Goal: Transaction & Acquisition: Purchase product/service

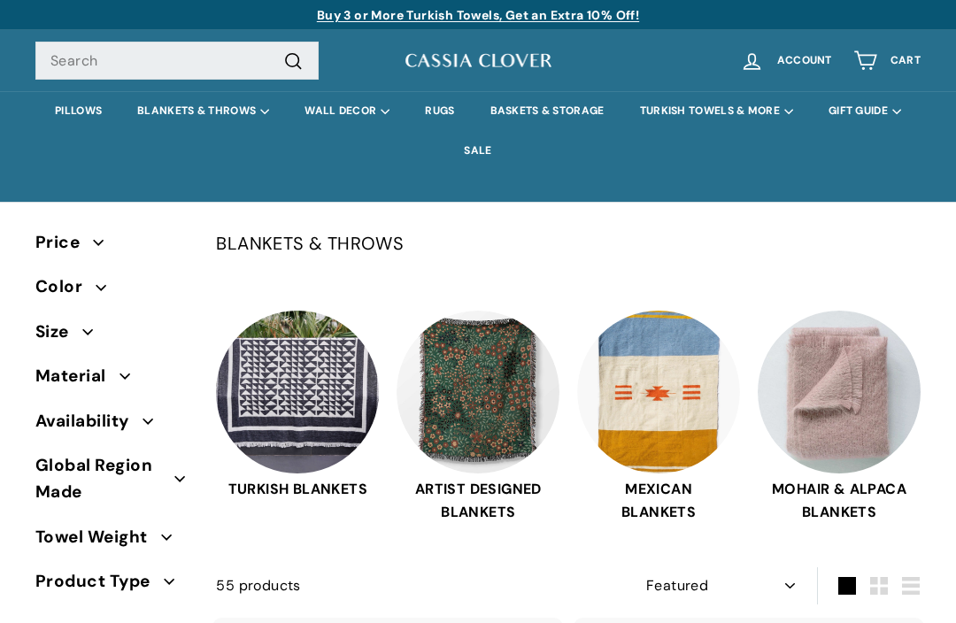
select select "manual"
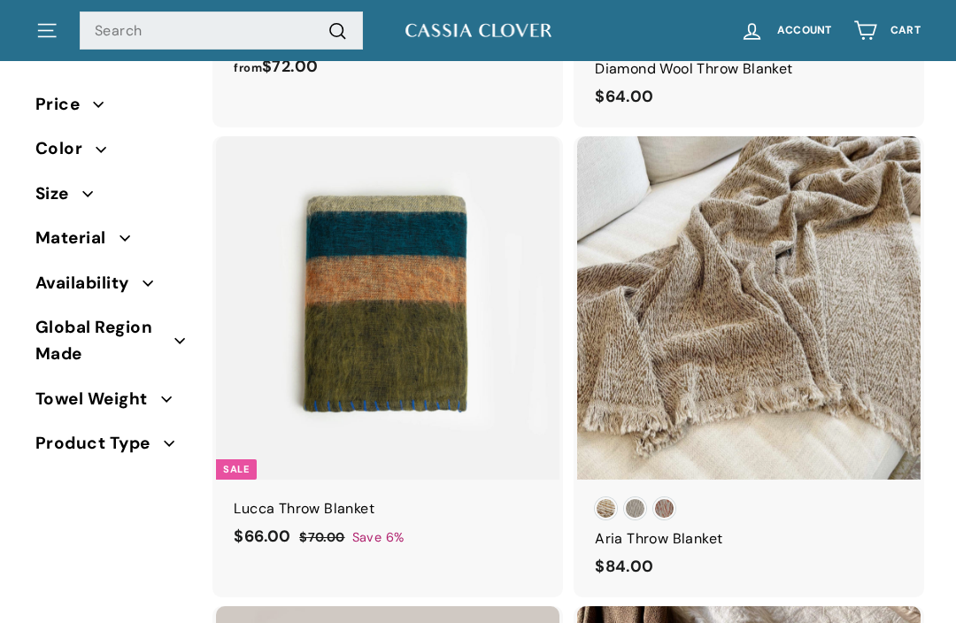
scroll to position [1417, 0]
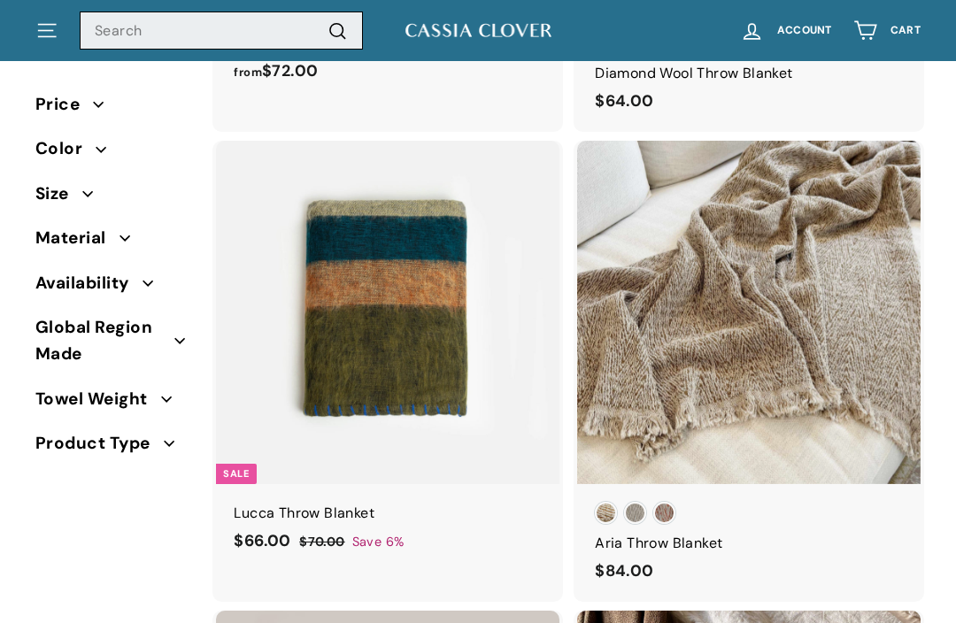
click at [108, 31] on input "Search" at bounding box center [221, 31] width 283 height 39
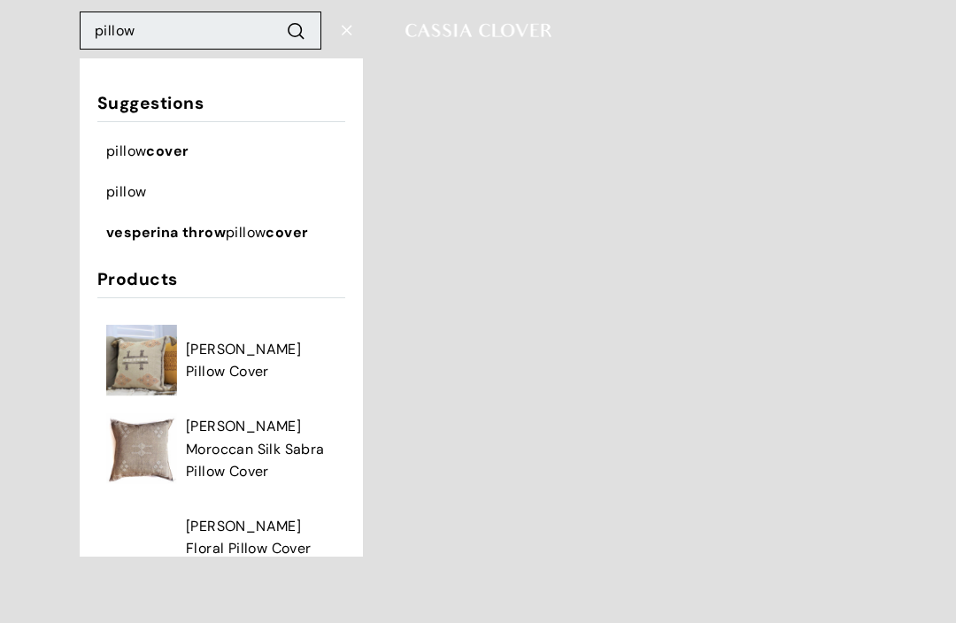
type input "pillow"
click at [187, 155] on span "cover" at bounding box center [167, 151] width 42 height 19
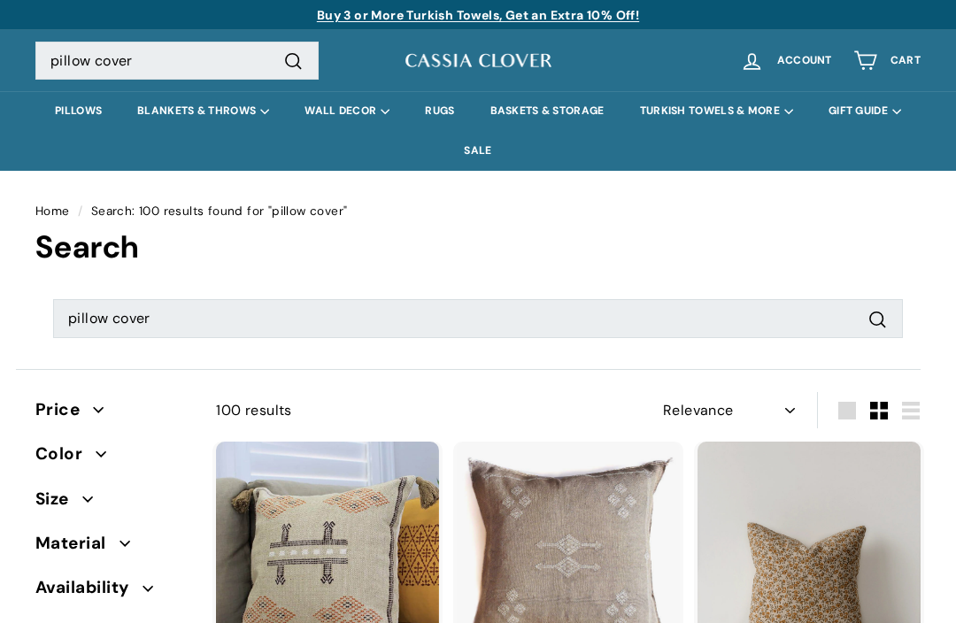
select select "relevance"
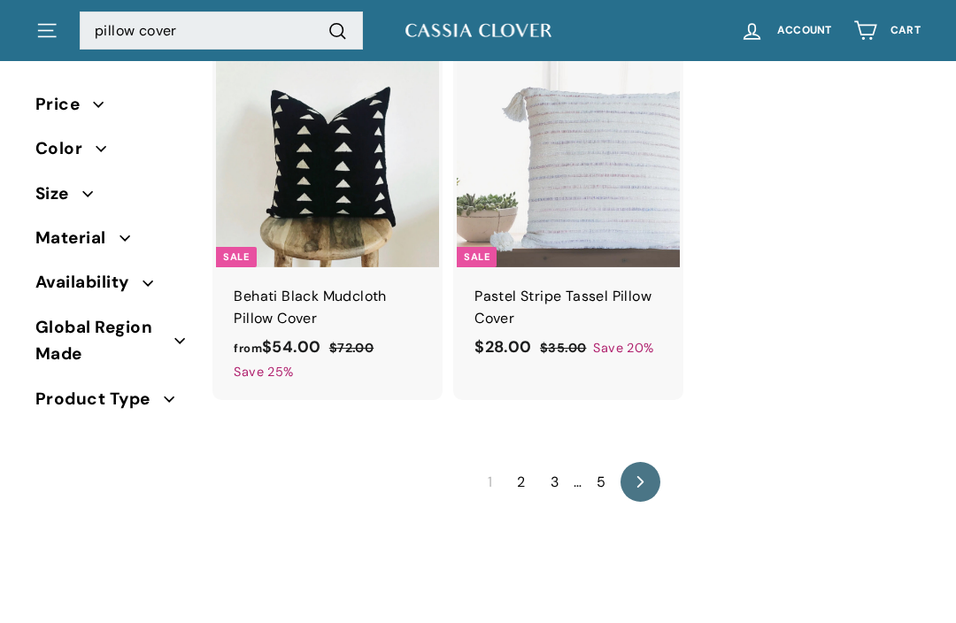
scroll to position [2529, 0]
click at [639, 462] on link "icon-chevron Next" at bounding box center [641, 482] width 40 height 40
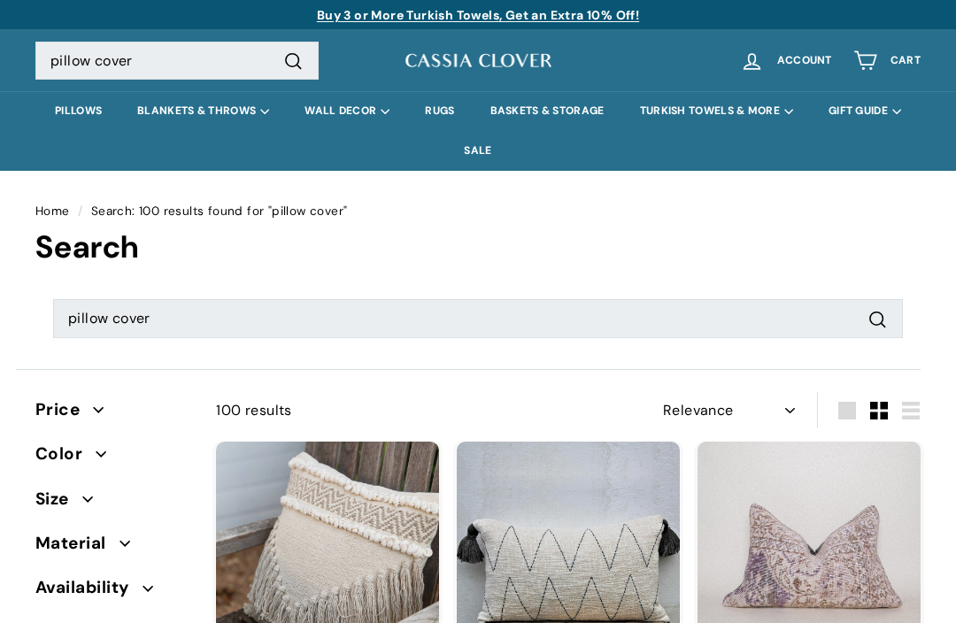
select select "relevance"
